Goal: Navigation & Orientation: Find specific page/section

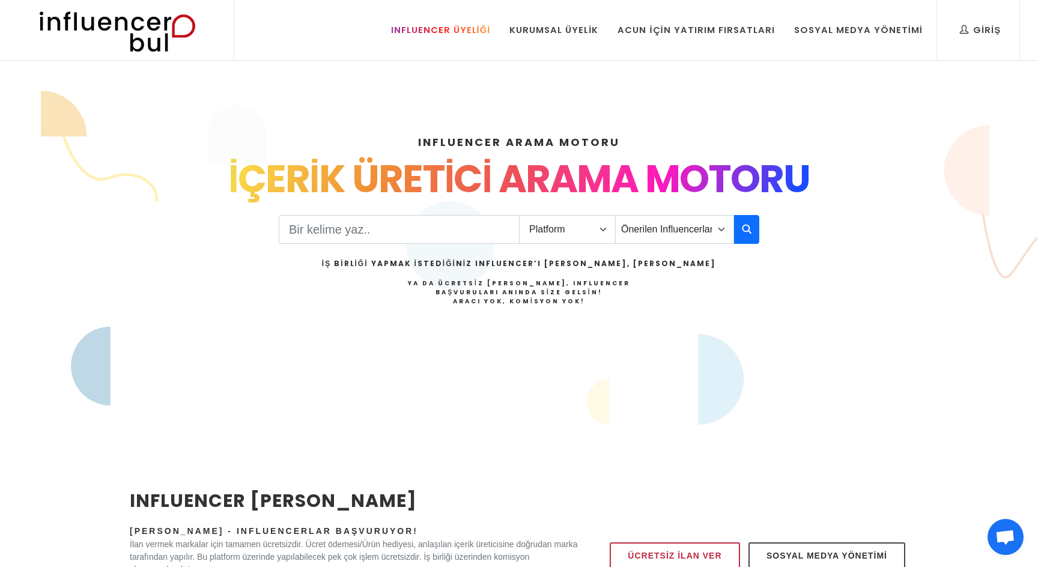
click at [482, 34] on div "Influencer Üyeliği" at bounding box center [441, 29] width 100 height 13
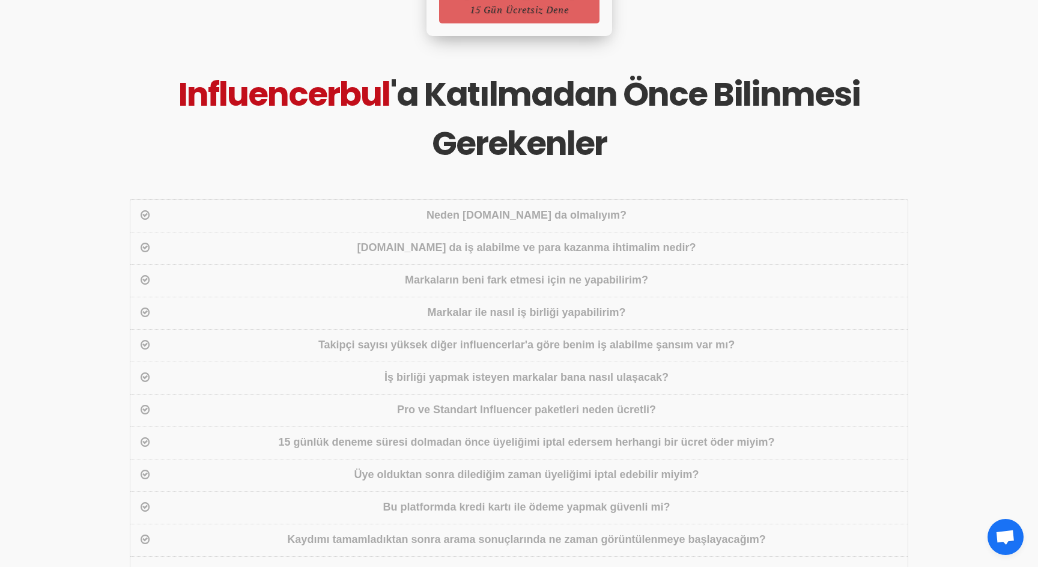
scroll to position [1277, 0]
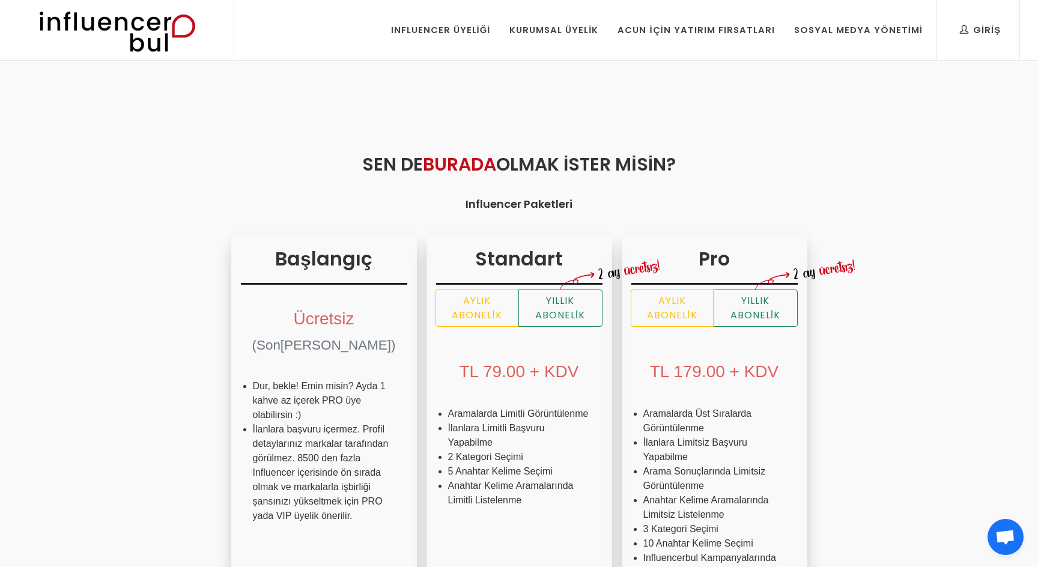
scroll to position [1, 0]
click at [706, 30] on div "Acun İçin Yatırım Fırsatları" at bounding box center [695, 28] width 157 height 13
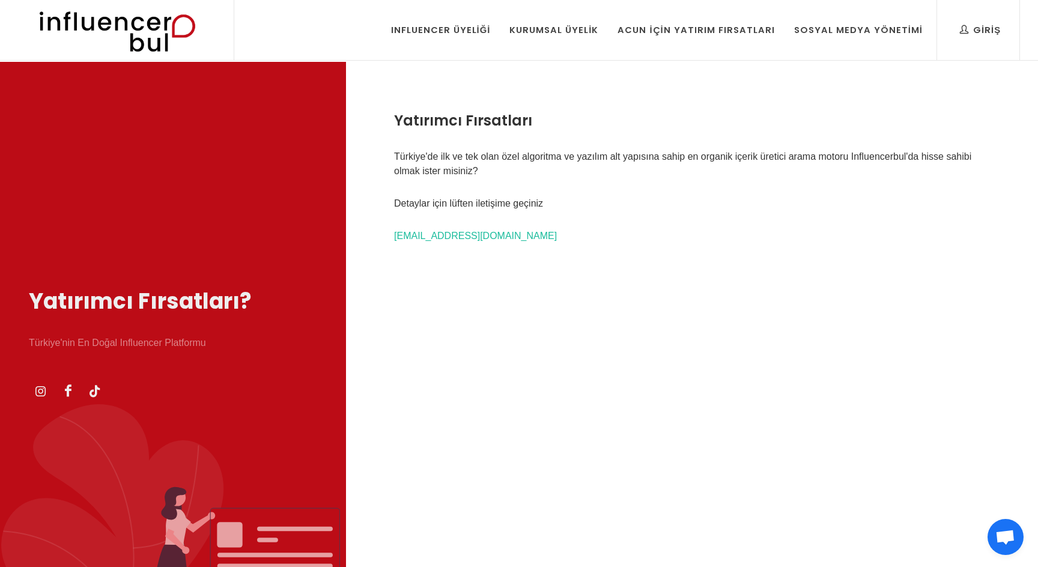
click at [0, 0] on img at bounding box center [0, 0] width 0 height 0
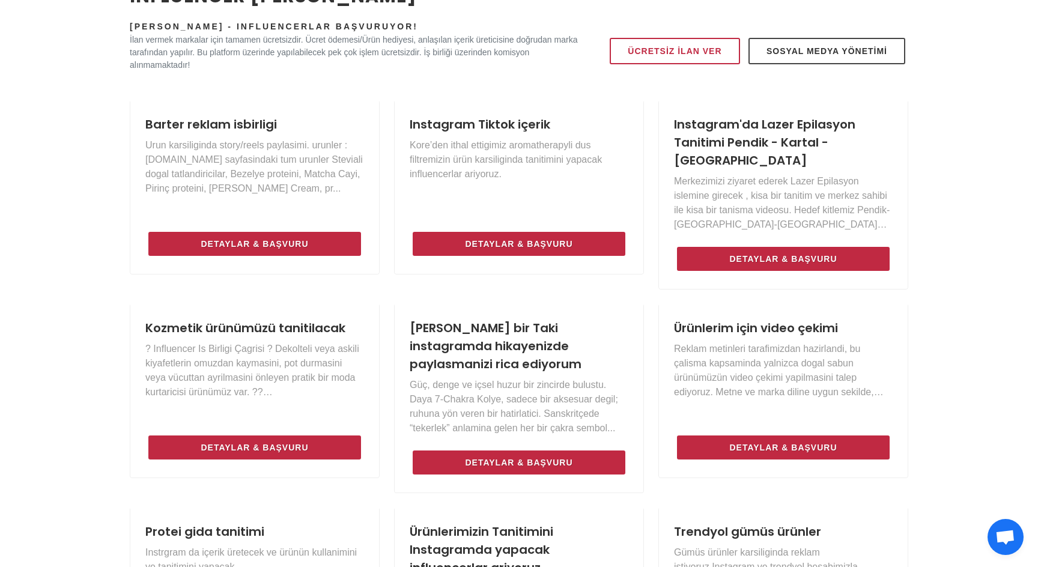
scroll to position [502, 0]
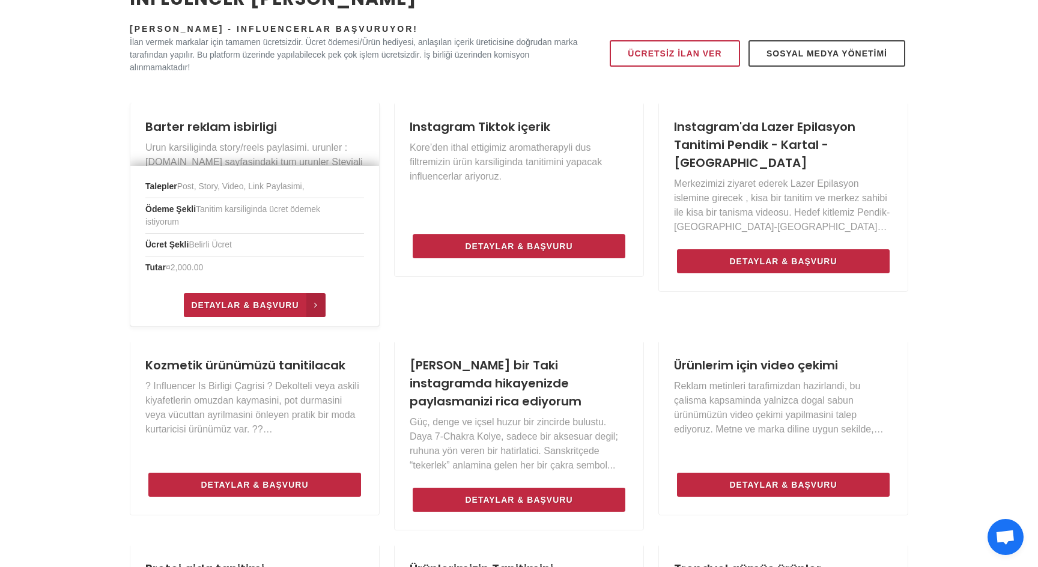
click at [288, 299] on span "Detaylar & Başvuru" at bounding box center [245, 305] width 108 height 14
click at [315, 306] on icon at bounding box center [315, 305] width 19 height 24
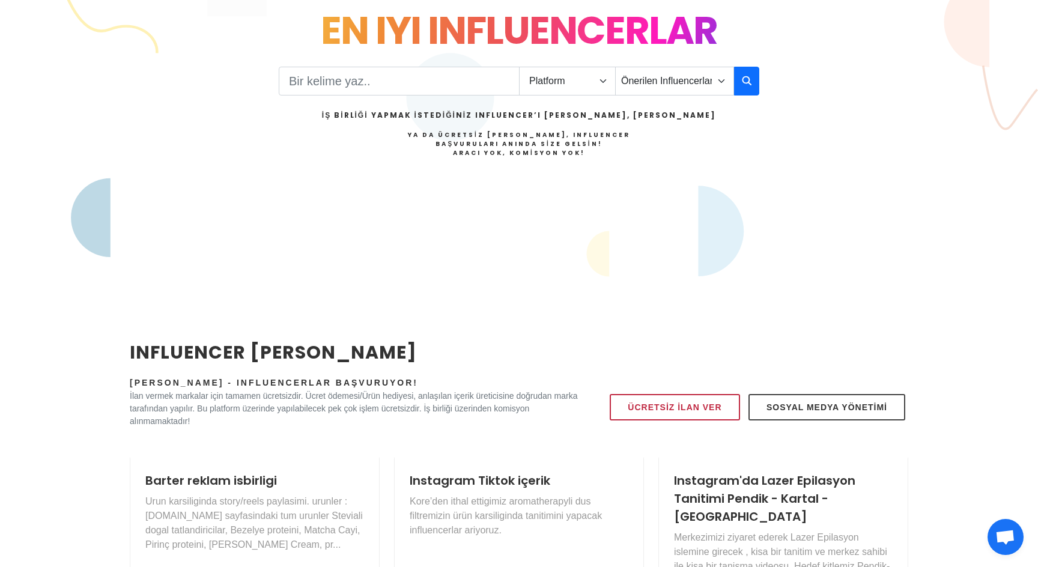
scroll to position [0, 0]
